Goal: Task Accomplishment & Management: Complete application form

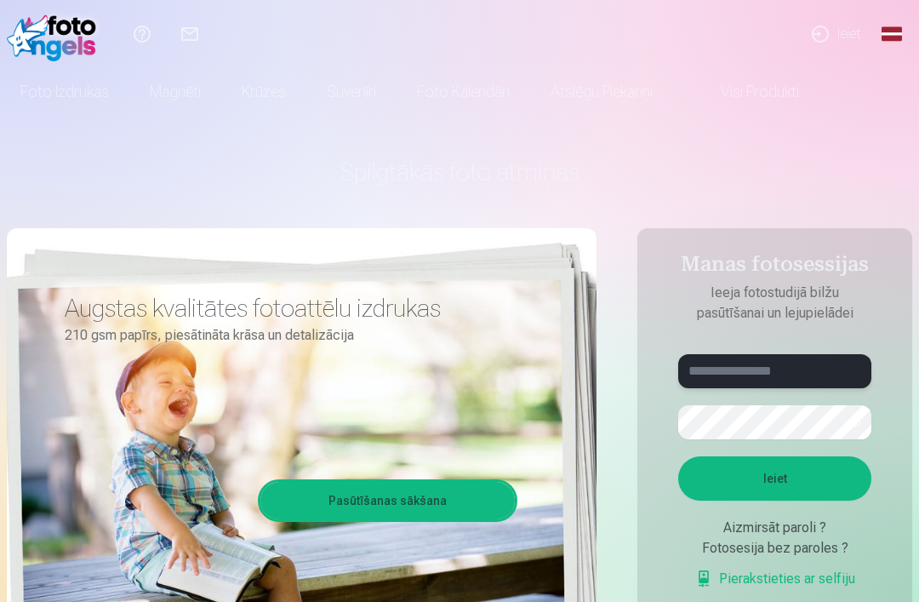
click at [794, 368] on input "text" at bounding box center [774, 371] width 193 height 34
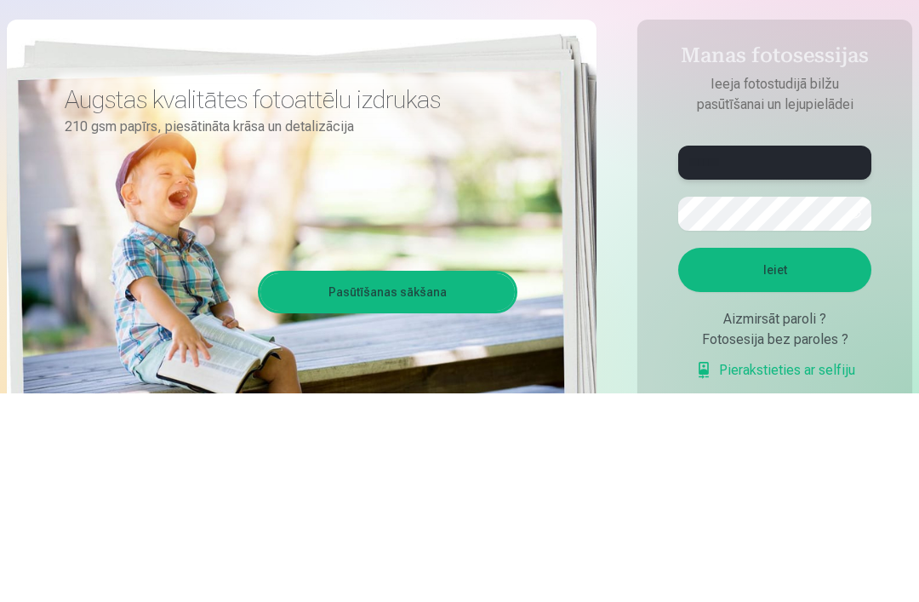
type input "******"
click at [809, 456] on button "Ieiet" at bounding box center [774, 478] width 193 height 44
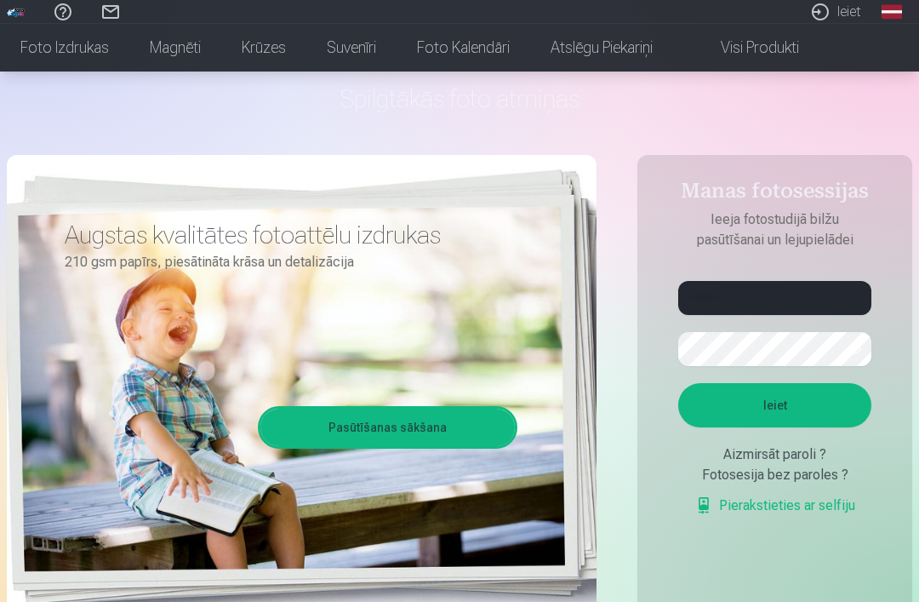
scroll to position [75, 0]
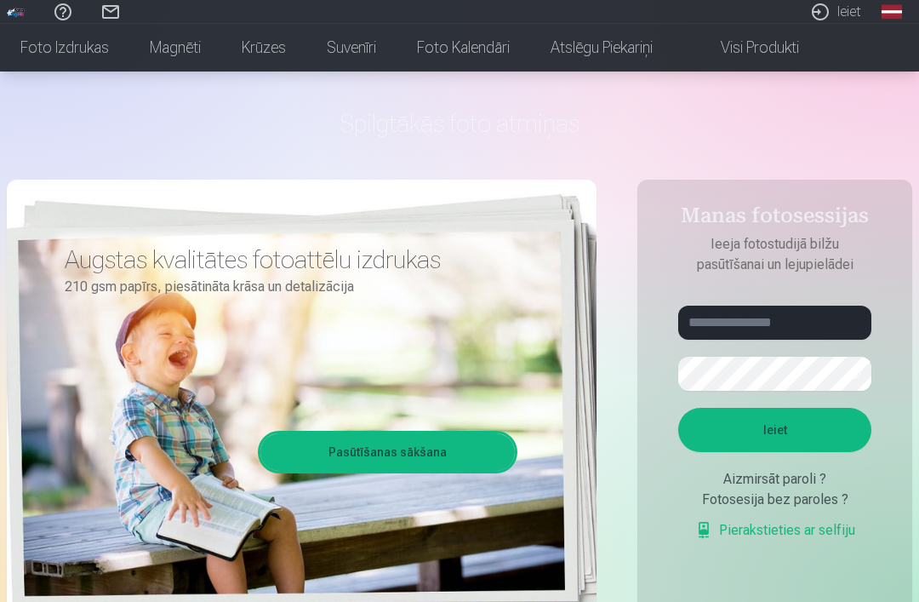
scroll to position [58, 0]
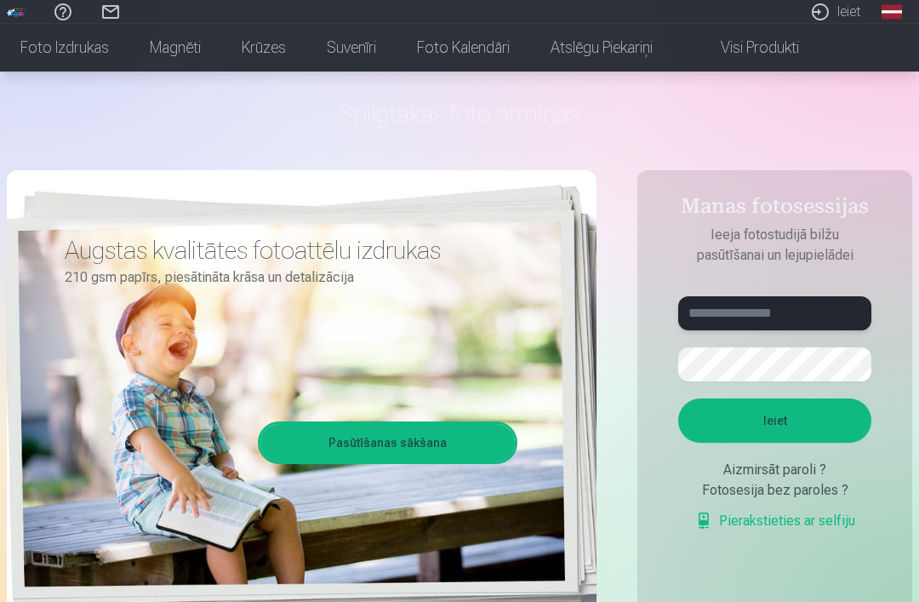
click at [775, 298] on input "text" at bounding box center [774, 313] width 193 height 34
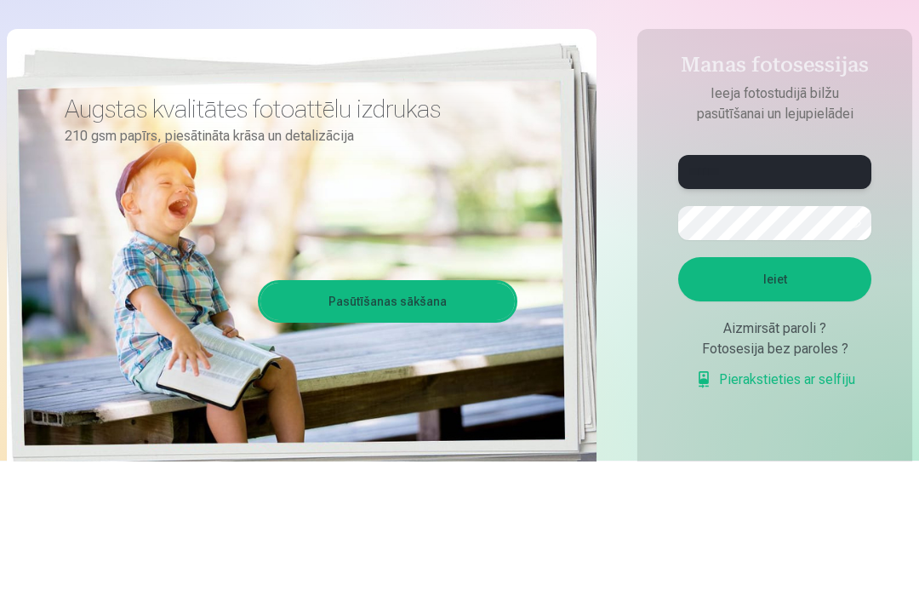
type input "******"
click at [812, 398] on button "Ieiet" at bounding box center [774, 420] width 193 height 44
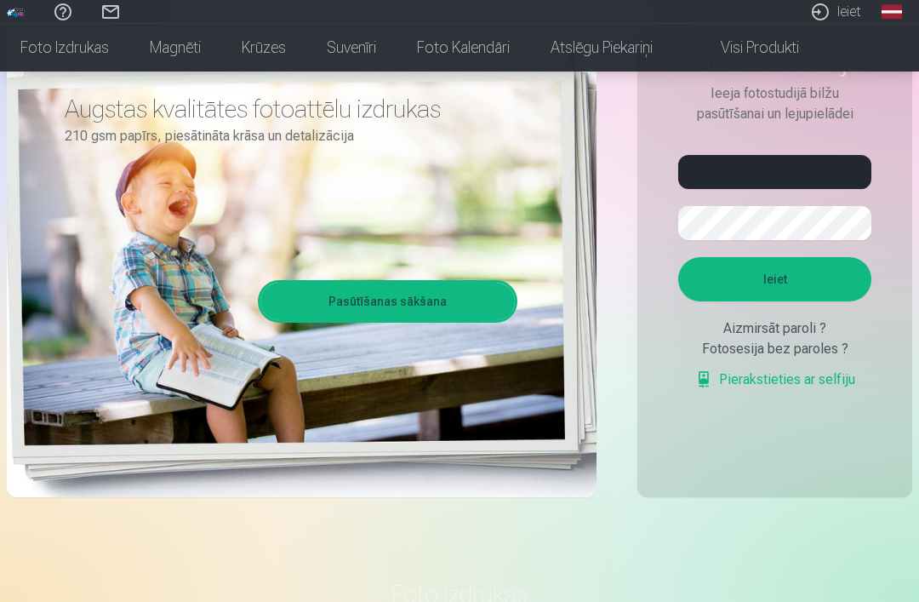
click at [799, 301] on button "Ieiet" at bounding box center [774, 279] width 193 height 44
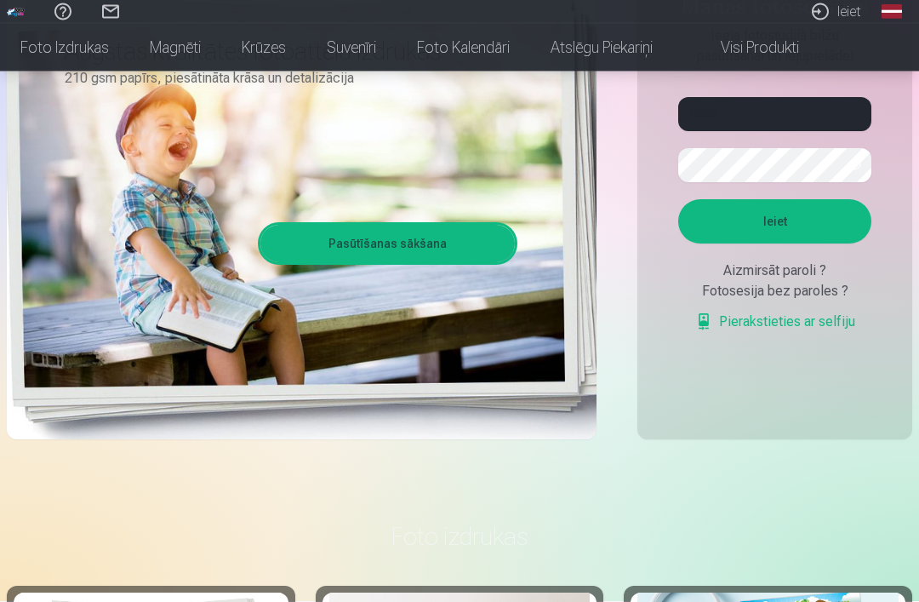
scroll to position [257, 0]
click at [814, 297] on div "Fotosesija bez paroles ?" at bounding box center [774, 291] width 193 height 20
click at [823, 329] on link "Pierakstieties ar selfiju" at bounding box center [775, 321] width 160 height 20
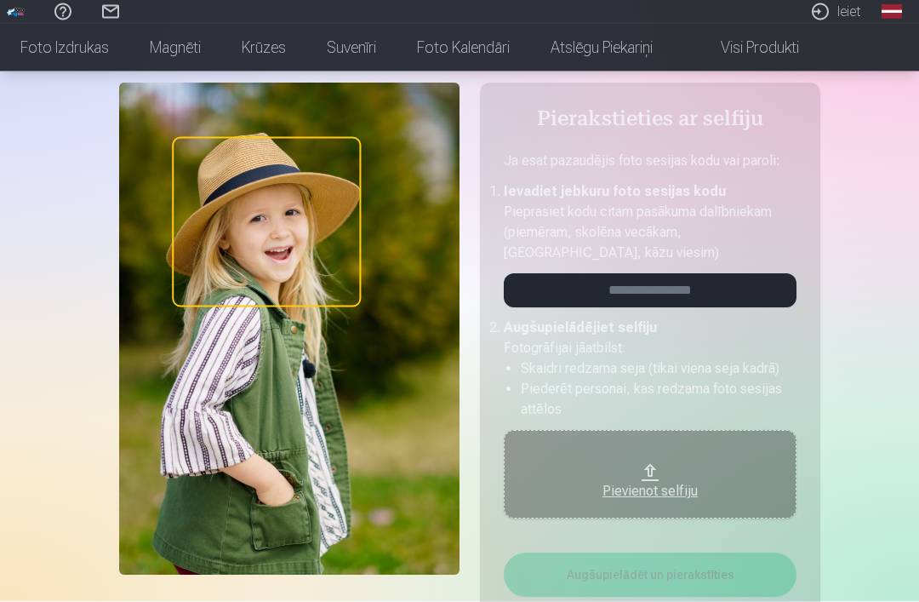
scroll to position [74, 0]
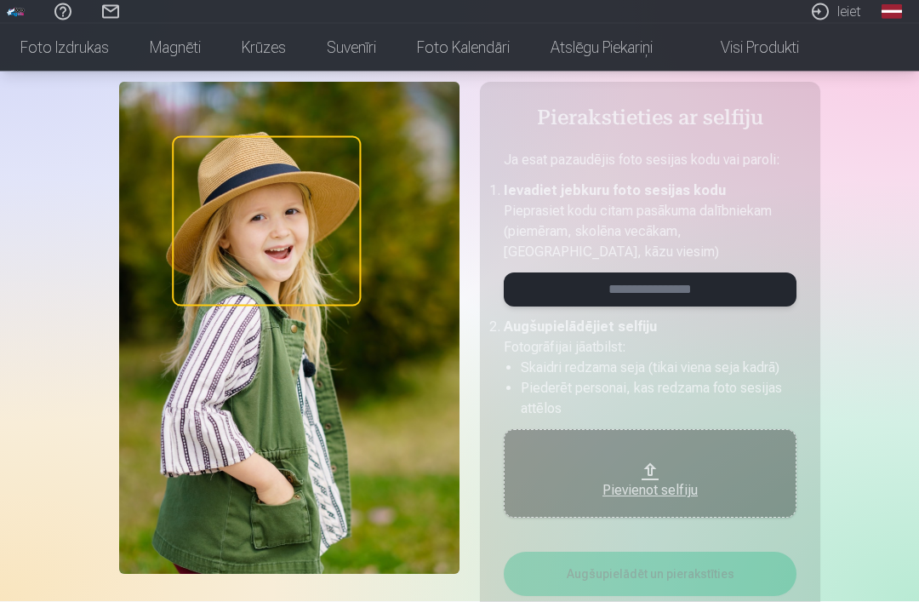
click at [726, 290] on input "email" at bounding box center [650, 290] width 293 height 34
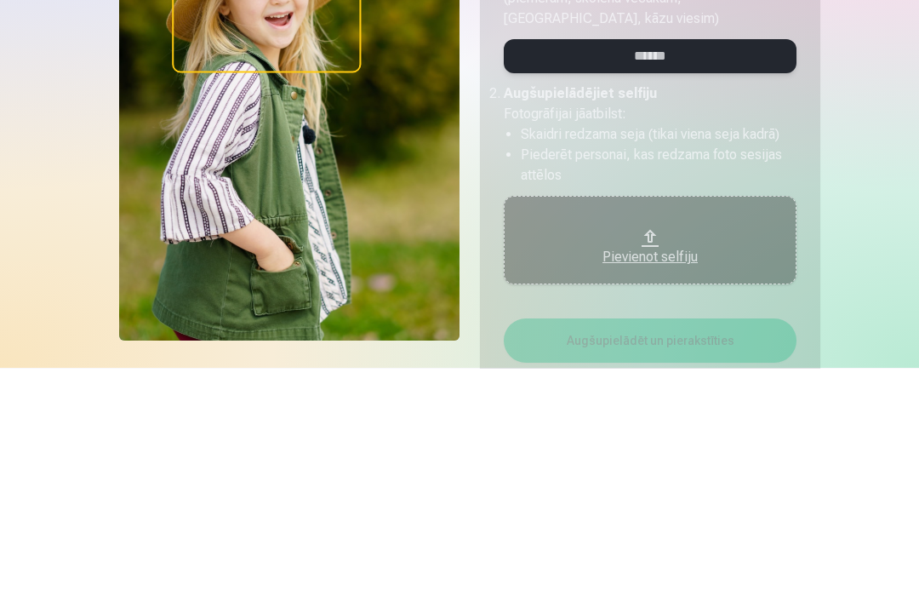
type input "******"
click at [611, 430] on button "Pievienot selfiju" at bounding box center [650, 474] width 293 height 88
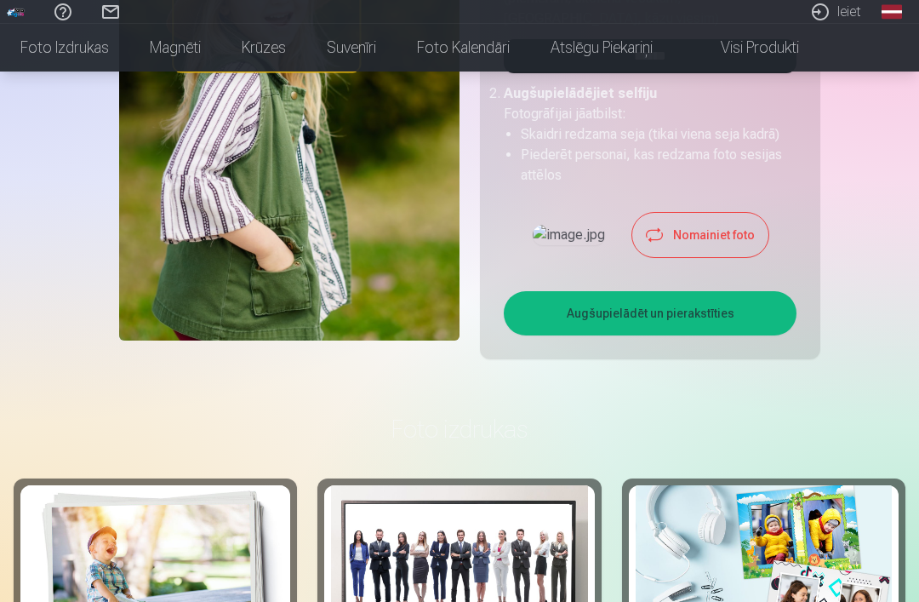
click at [740, 331] on button "Augšupielādēt un pierakstīties" at bounding box center [650, 313] width 293 height 44
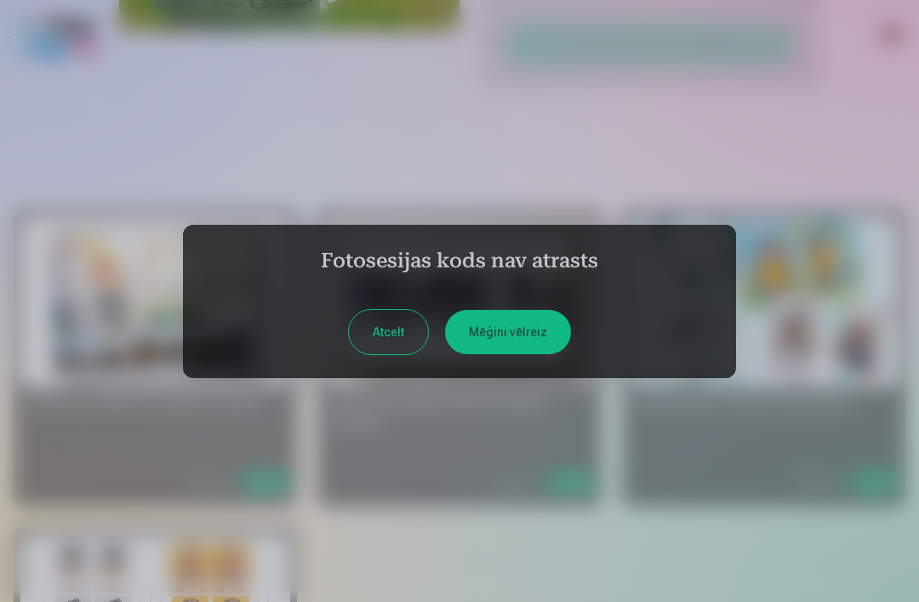
scroll to position [0, 0]
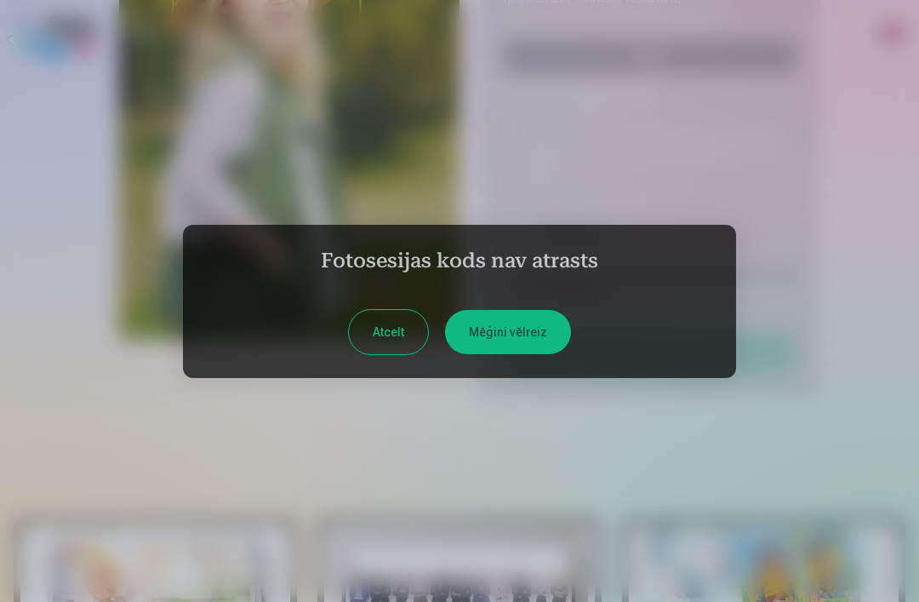
click at [380, 354] on button "Atcelt" at bounding box center [388, 332] width 79 height 44
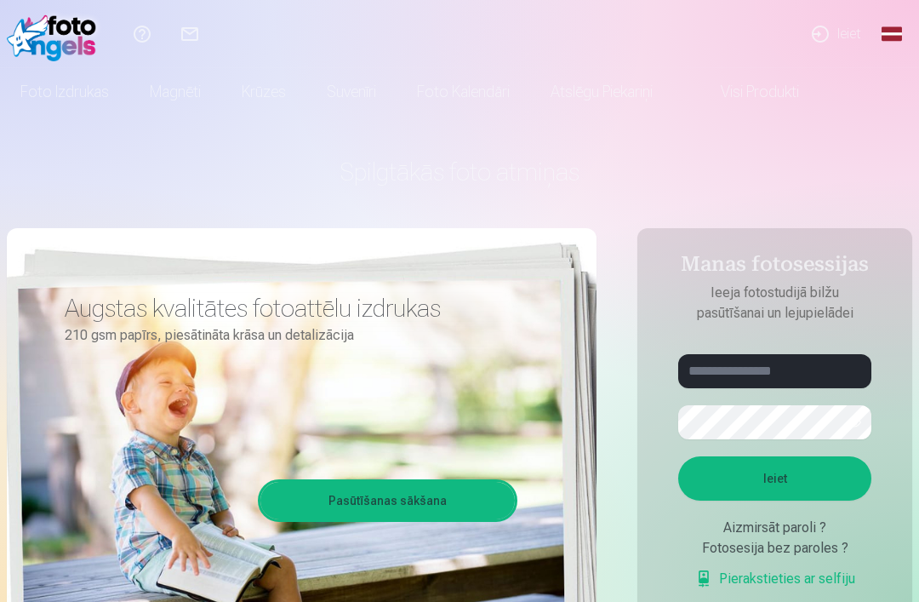
scroll to position [261, 0]
